Goal: Book appointment/travel/reservation

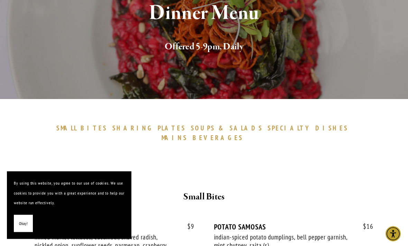
scroll to position [113, 0]
click at [28, 233] on button "Okay!" at bounding box center [23, 224] width 19 height 18
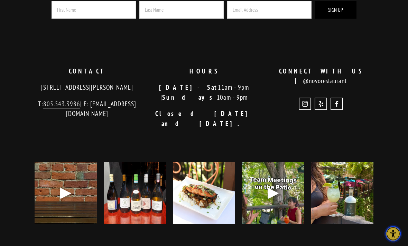
scroll to position [1959, 0]
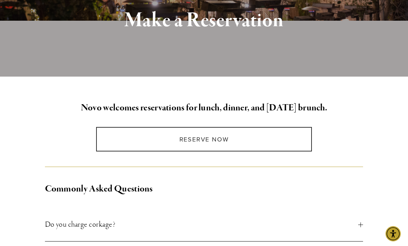
scroll to position [101, 0]
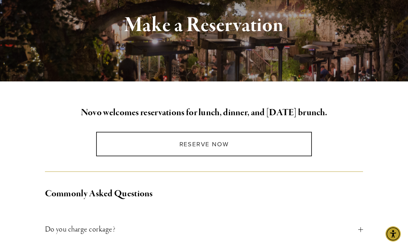
click at [297, 152] on link "Reserve Now" at bounding box center [204, 144] width 216 height 25
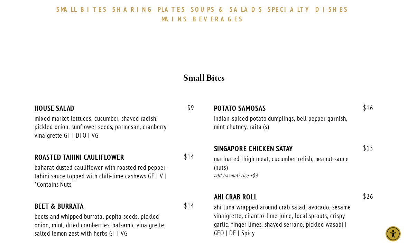
scroll to position [233, 0]
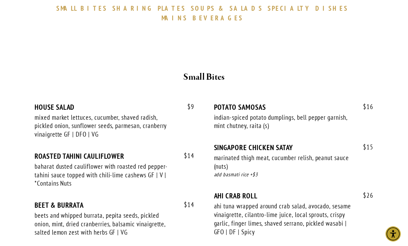
click at [268, 4] on span "SPECIALTY" at bounding box center [290, 8] width 44 height 8
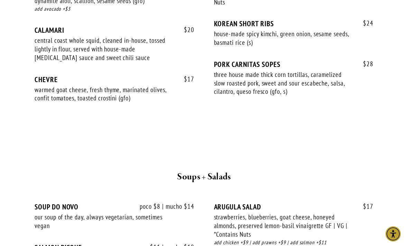
scroll to position [676, 0]
